Goal: Task Accomplishment & Management: Use online tool/utility

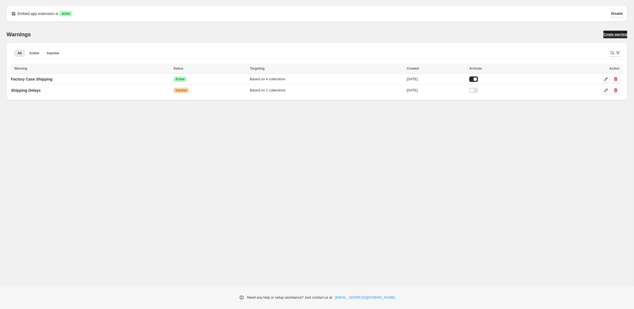
click at [603, 33] on link "Create warning" at bounding box center [615, 35] width 24 height 8
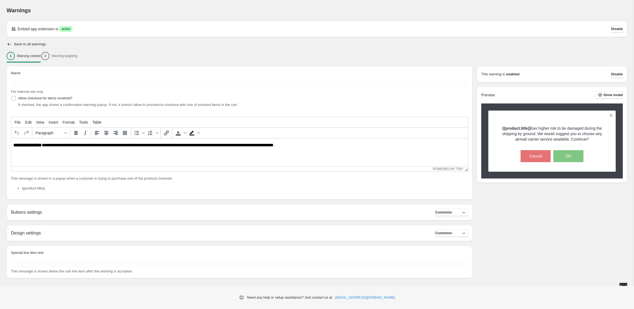
click at [72, 55] on div "1 Warning content 2 Warning targeting" at bounding box center [317, 55] width 621 height 11
click at [71, 57] on div "1 Warning content 2 Warning targeting" at bounding box center [317, 55] width 621 height 11
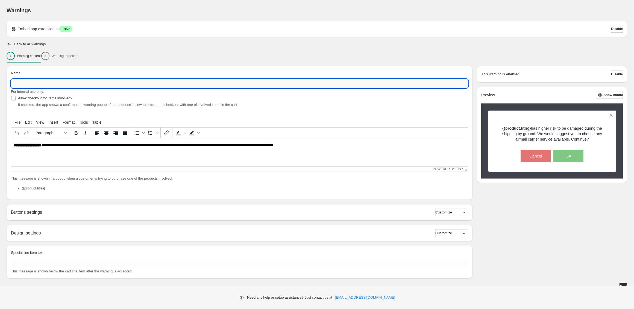
click at [65, 86] on input "Name" at bounding box center [239, 83] width 457 height 9
type input "****"
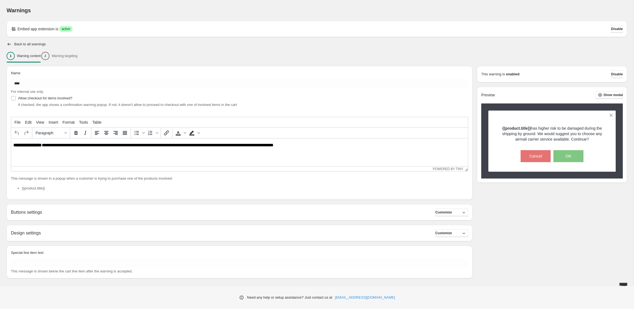
click at [72, 57] on div "1 Warning content 2 Warning targeting" at bounding box center [317, 55] width 621 height 11
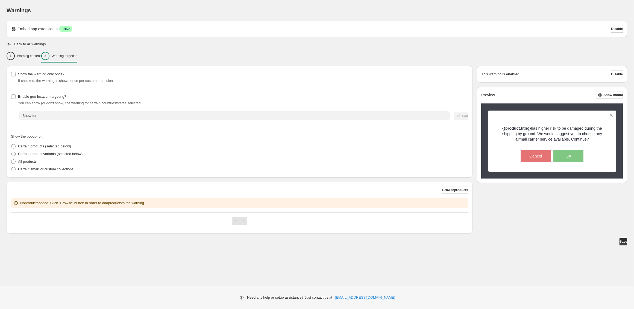
click at [28, 153] on span "Certain product variants (selected below)" at bounding box center [50, 154] width 64 height 4
click at [32, 171] on p "Certain smart or custom collections" at bounding box center [45, 169] width 55 height 5
click at [439, 190] on span "Browse collections" at bounding box center [453, 190] width 29 height 4
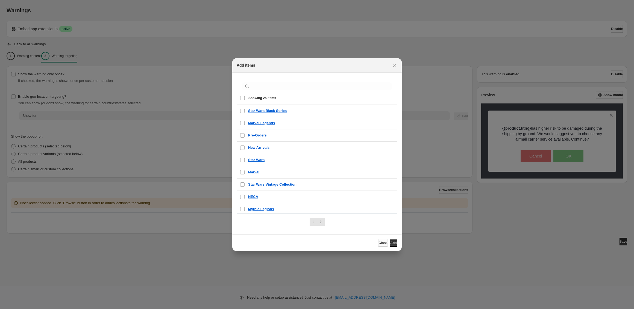
click at [378, 244] on button "Close" at bounding box center [382, 243] width 9 height 8
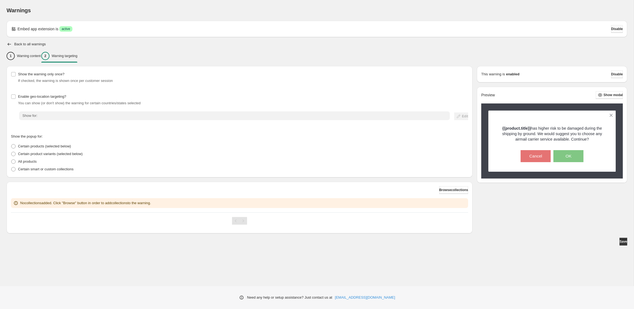
click at [611, 28] on span "Disable" at bounding box center [617, 29] width 12 height 4
